Goal: Task Accomplishment & Management: Manage account settings

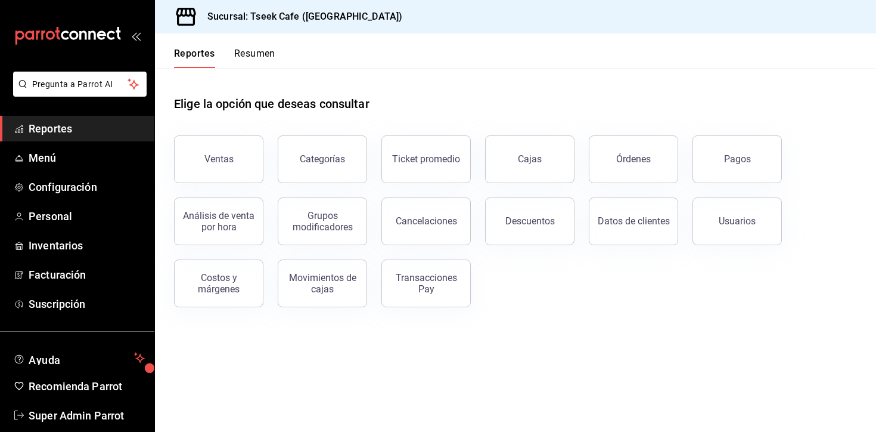
scroll to position [18, 0]
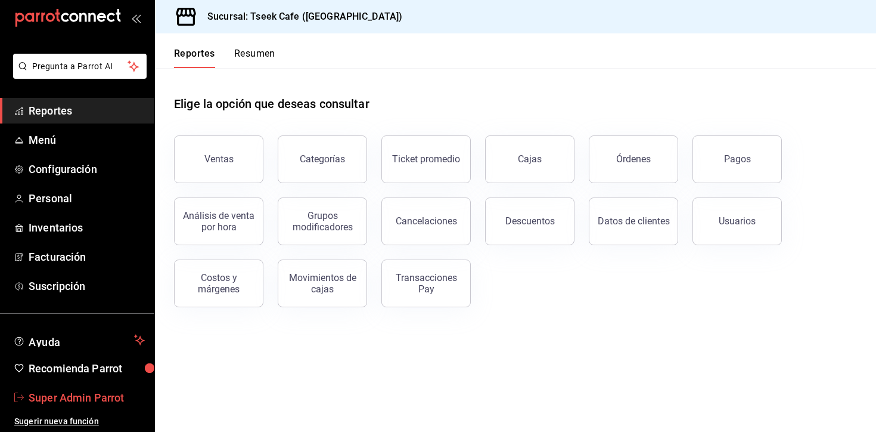
click at [79, 396] on span "Super Admin Parrot" at bounding box center [87, 397] width 116 height 16
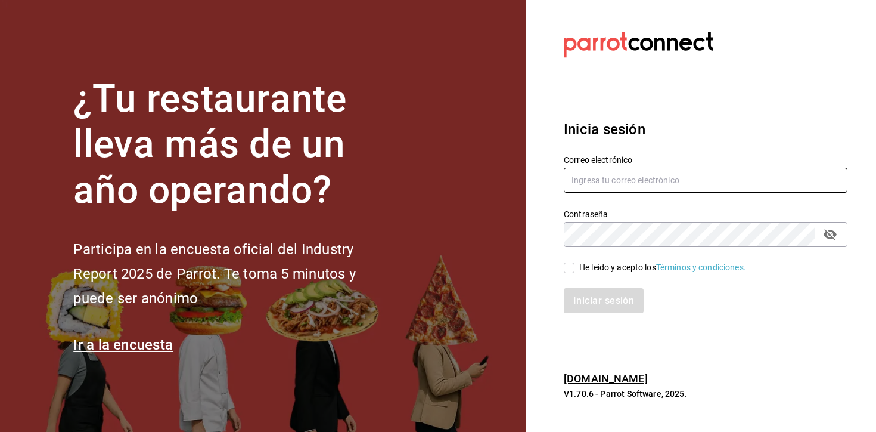
click at [669, 181] on input "text" at bounding box center [706, 180] width 284 height 25
paste input "[EMAIL_ADDRESS][DOMAIN_NAME]"
type input "[EMAIL_ADDRESS][DOMAIN_NAME]"
click at [591, 267] on div "He leído y acepto los Términos y condiciones." at bounding box center [662, 267] width 167 height 13
click at [575, 267] on input "He leído y acepto los Términos y condiciones." at bounding box center [569, 267] width 11 height 11
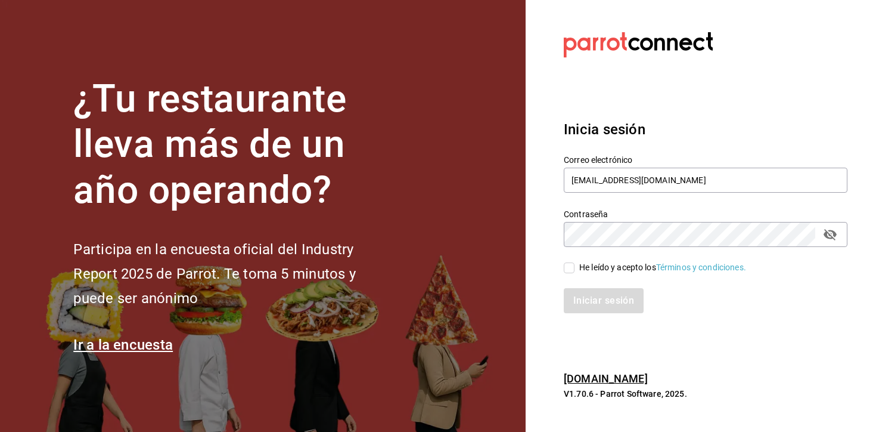
checkbox input "true"
click at [592, 301] on button "Iniciar sesión" at bounding box center [604, 300] width 81 height 25
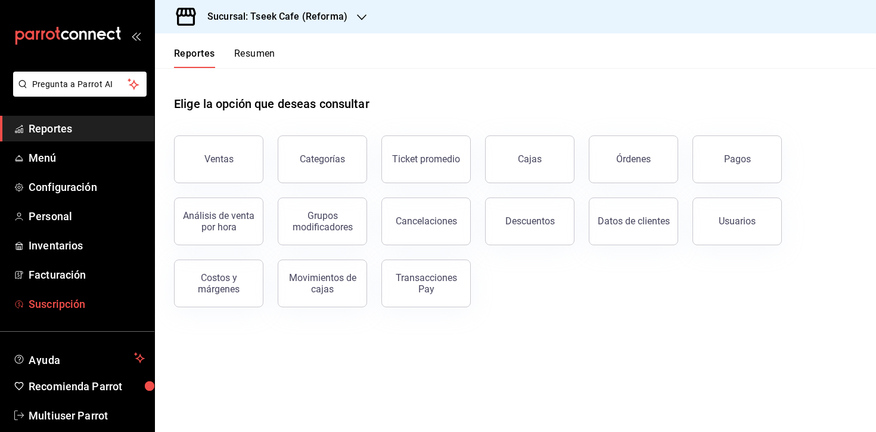
click at [77, 306] on span "Suscripción" at bounding box center [87, 304] width 116 height 16
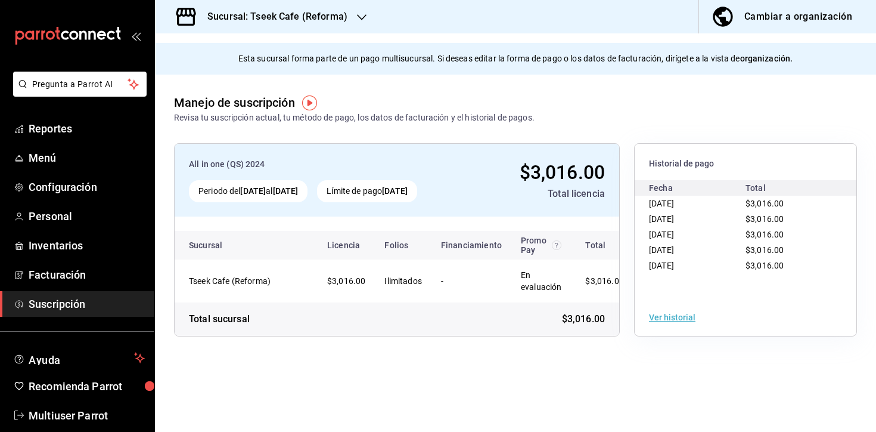
click at [525, 352] on div "All in one (QS) 2024 Periodo del 10 sep 2025 al 10 oct 2025 Límite de pago 10 o…" at bounding box center [515, 239] width 721 height 231
click at [678, 314] on button "Ver historial" at bounding box center [672, 317] width 46 height 8
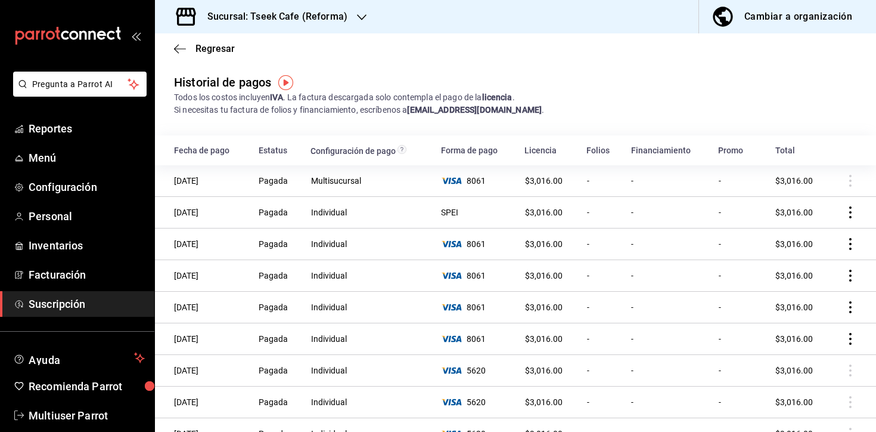
click at [470, 182] on div "8061" at bounding box center [475, 181] width 69 height 10
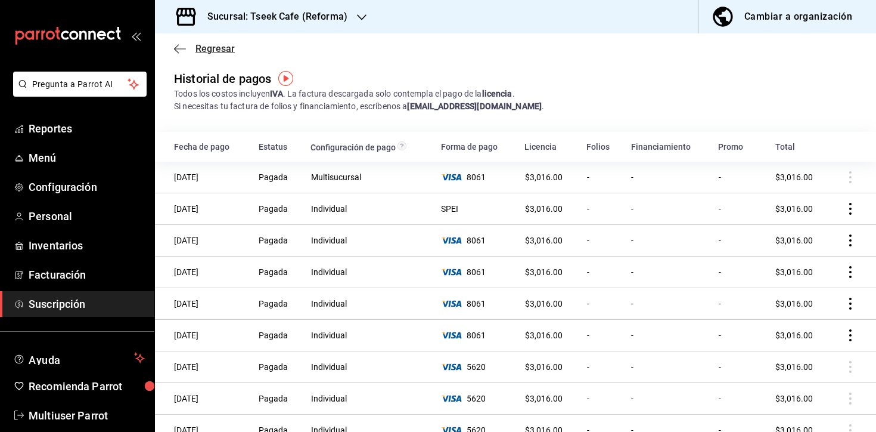
click at [176, 48] on icon "button" at bounding box center [180, 48] width 12 height 1
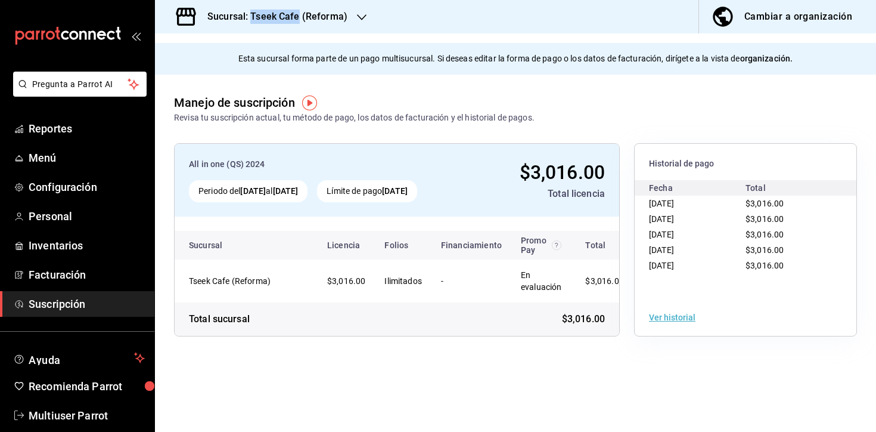
copy h3 "Tseek Cafe"
drag, startPoint x: 299, startPoint y: 17, endPoint x: 252, endPoint y: 18, distance: 47.1
click at [252, 18] on h3 "Sucursal: Tseek Cafe (Reforma)" at bounding box center [273, 17] width 150 height 14
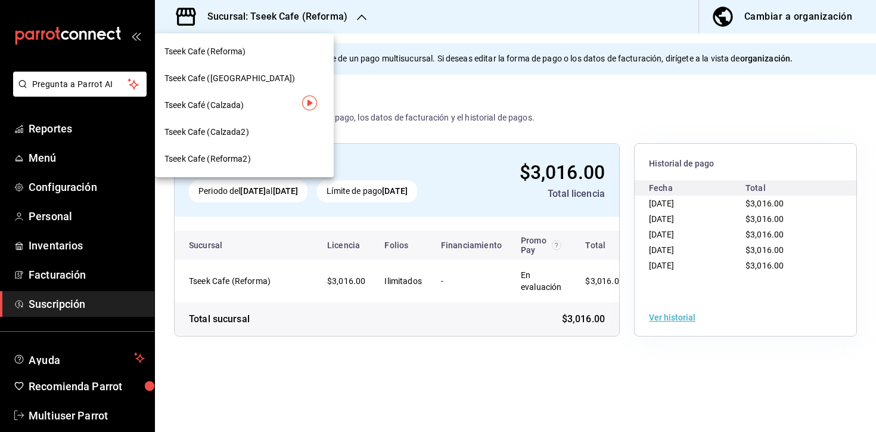
click at [686, 318] on div at bounding box center [438, 216] width 876 height 432
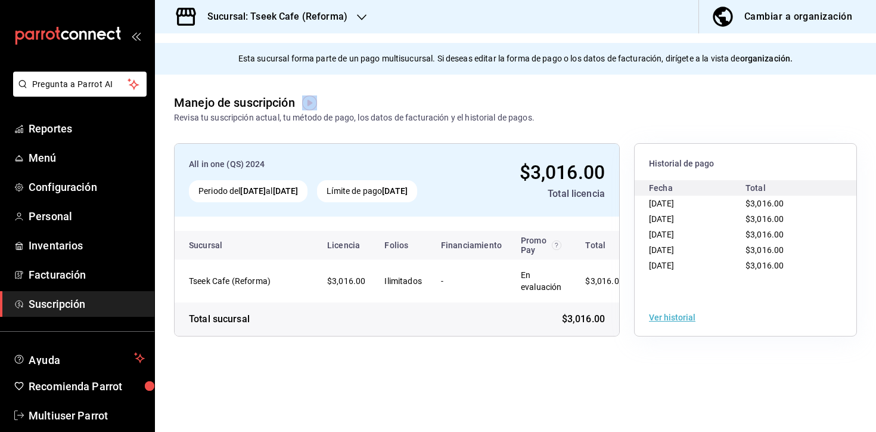
click at [685, 318] on button "Ver historial" at bounding box center [672, 317] width 46 height 8
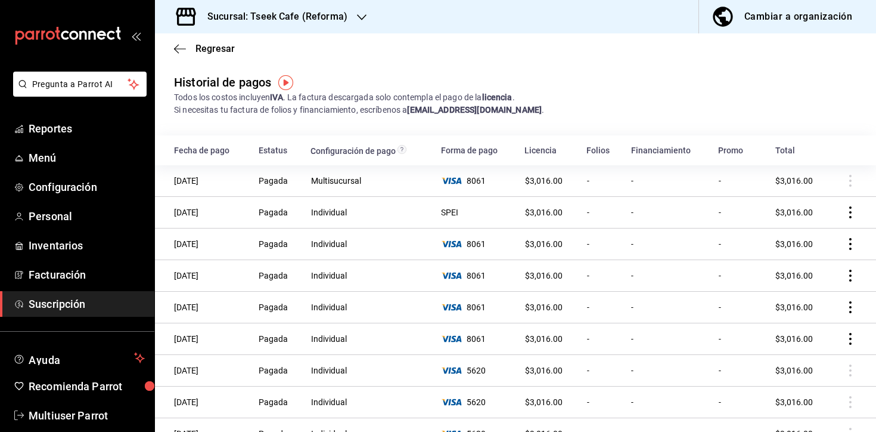
click at [627, 93] on div "Todos los costos incluyen IVA . La factura descargada solo contempla el pago de…" at bounding box center [515, 103] width 683 height 25
click at [179, 49] on icon "button" at bounding box center [180, 49] width 12 height 11
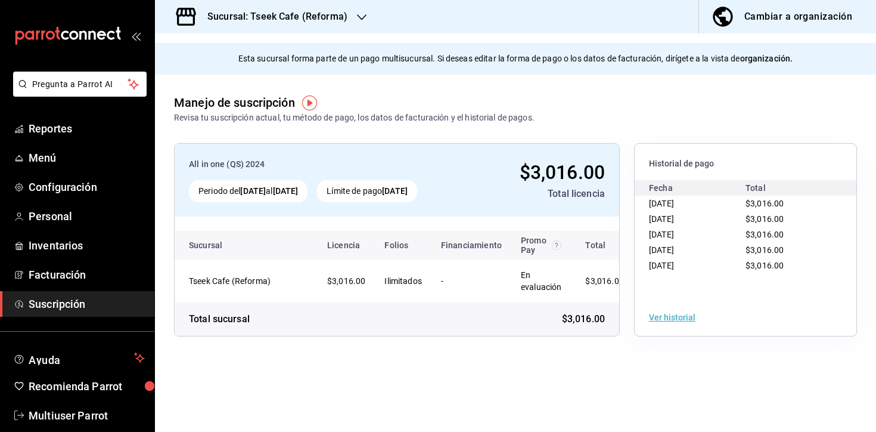
click at [418, 83] on div "Manejo de suscripción Revisa tu suscripción actual, tu método de pago, los dato…" at bounding box center [515, 99] width 721 height 49
click at [763, 18] on div "Cambiar a organización" at bounding box center [799, 16] width 108 height 17
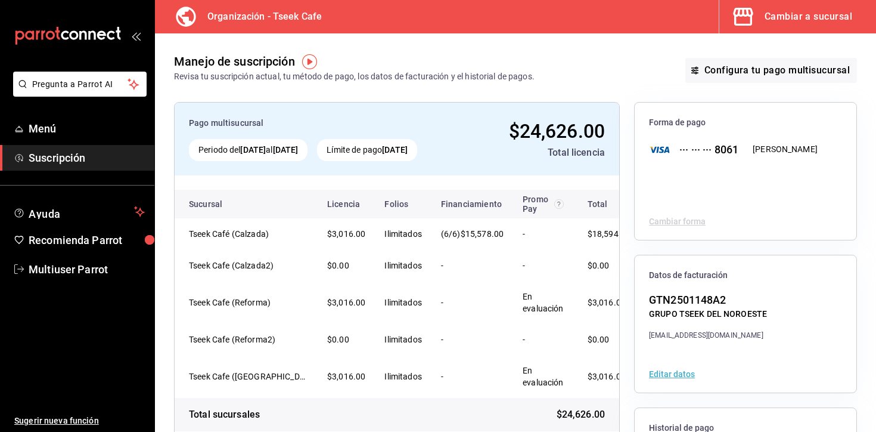
scroll to position [1, 0]
